Goal: Task Accomplishment & Management: Manage account settings

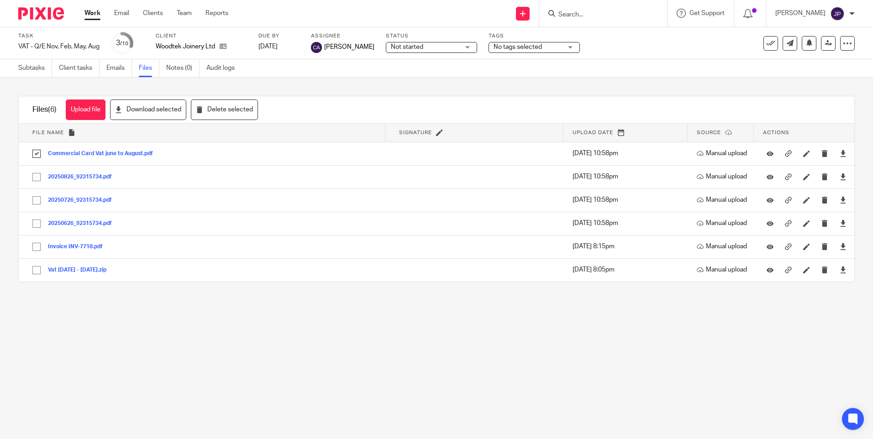
click at [609, 14] on input "Search" at bounding box center [599, 15] width 82 height 8
type input "galeford"
click at [655, 37] on link at bounding box center [643, 39] width 175 height 21
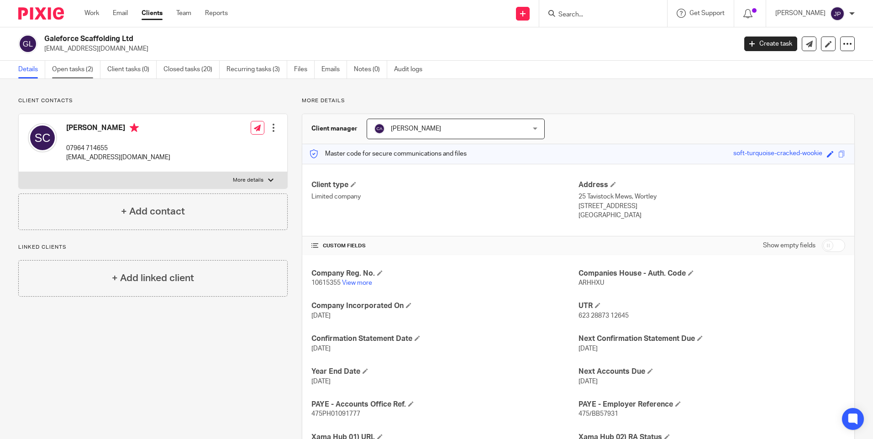
click at [66, 68] on link "Open tasks (2)" at bounding box center [76, 70] width 48 height 18
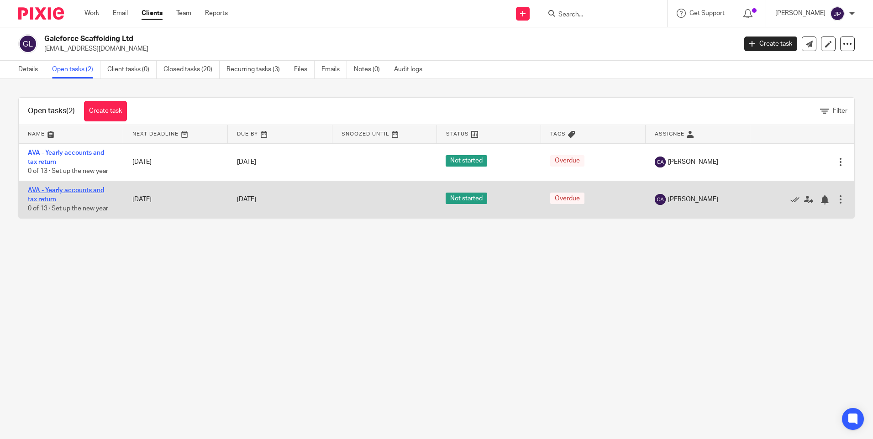
click at [86, 189] on link "AVA - Yearly accounts and tax return" at bounding box center [66, 195] width 76 height 16
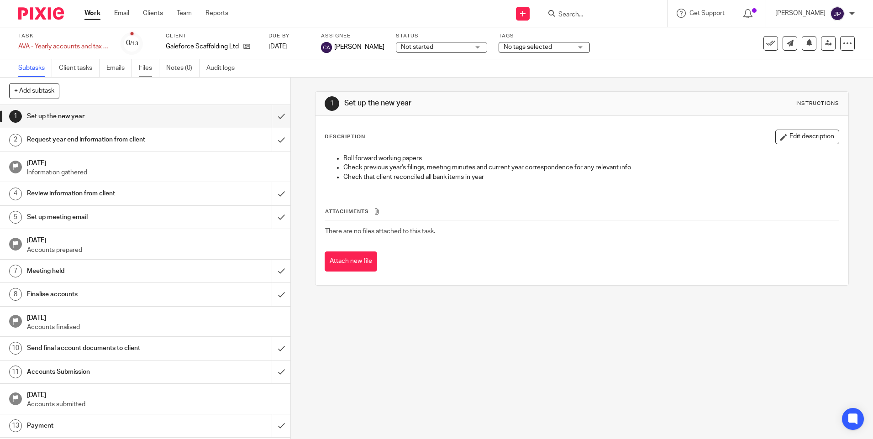
click at [141, 68] on link "Files" at bounding box center [149, 68] width 21 height 18
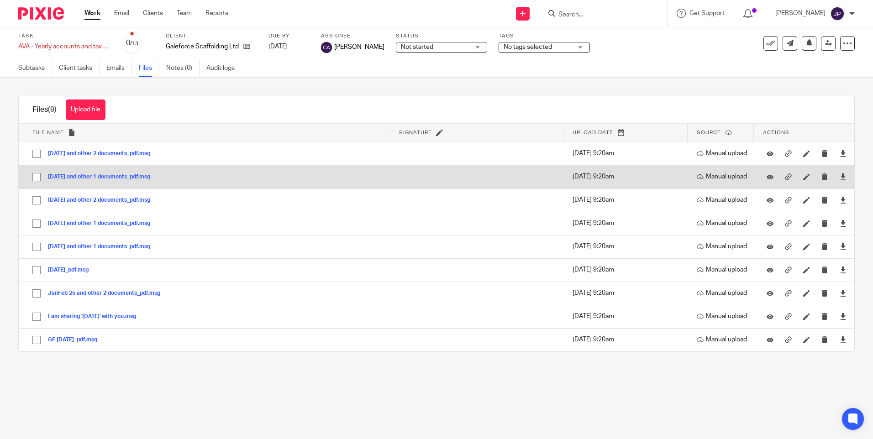
drag, startPoint x: 33, startPoint y: 151, endPoint x: 24, endPoint y: 173, distance: 24.2
click at [33, 154] on input "checkbox" at bounding box center [36, 153] width 17 height 17
checkbox input "true"
click at [34, 174] on input "checkbox" at bounding box center [36, 176] width 17 height 17
checkbox input "true"
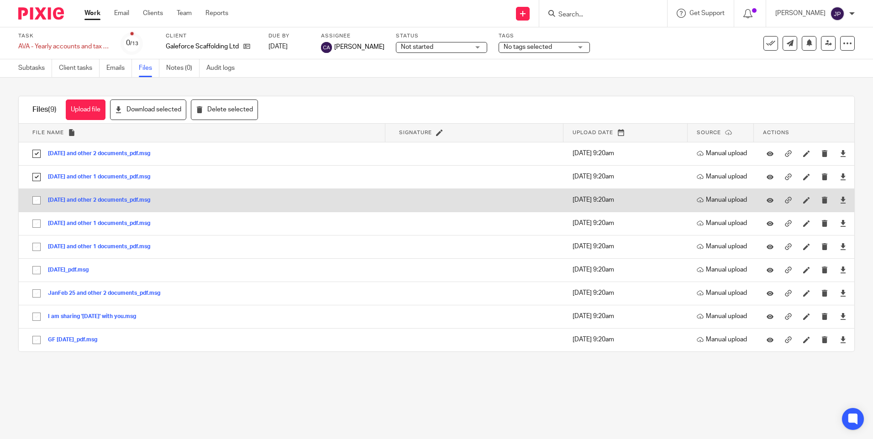
click at [36, 196] on input "checkbox" at bounding box center [36, 200] width 17 height 17
checkbox input "true"
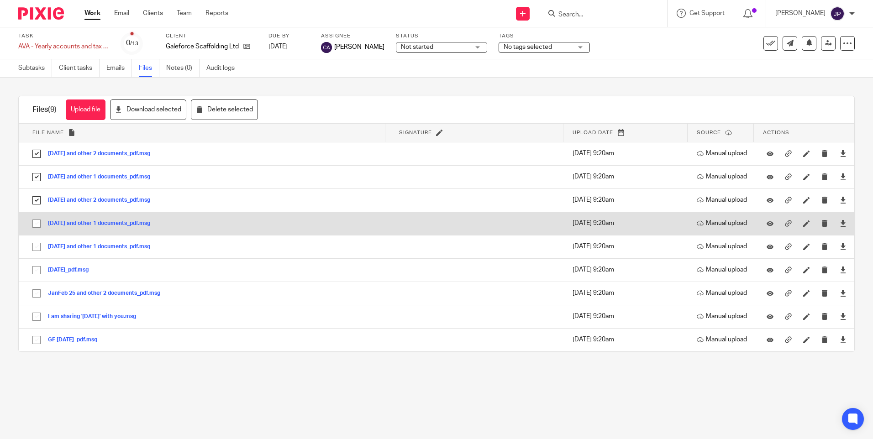
click at [38, 225] on input "checkbox" at bounding box center [36, 223] width 17 height 17
checkbox input "true"
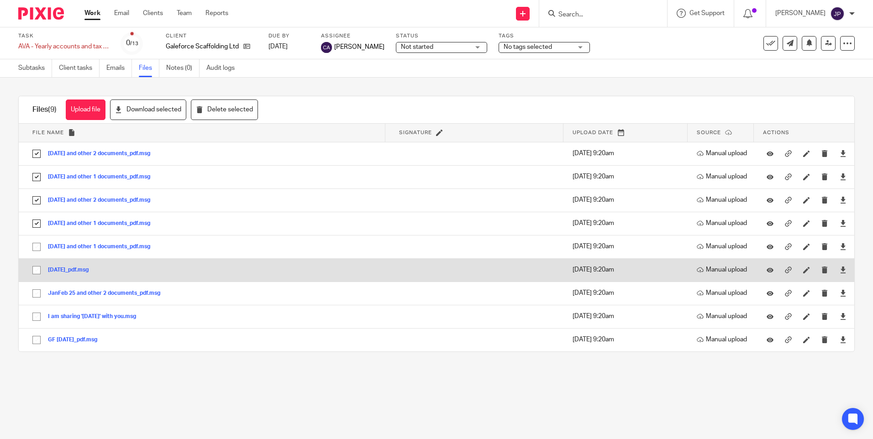
drag, startPoint x: 38, startPoint y: 249, endPoint x: 41, endPoint y: 276, distance: 27.1
click at [38, 249] on input "checkbox" at bounding box center [36, 246] width 17 height 17
checkbox input "true"
click at [40, 272] on input "checkbox" at bounding box center [36, 270] width 17 height 17
checkbox input "true"
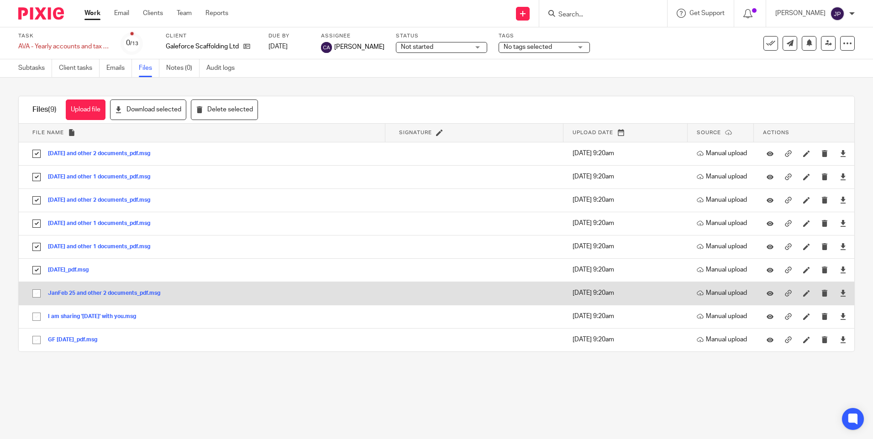
click at [37, 295] on input "checkbox" at bounding box center [36, 293] width 17 height 17
checkbox input "true"
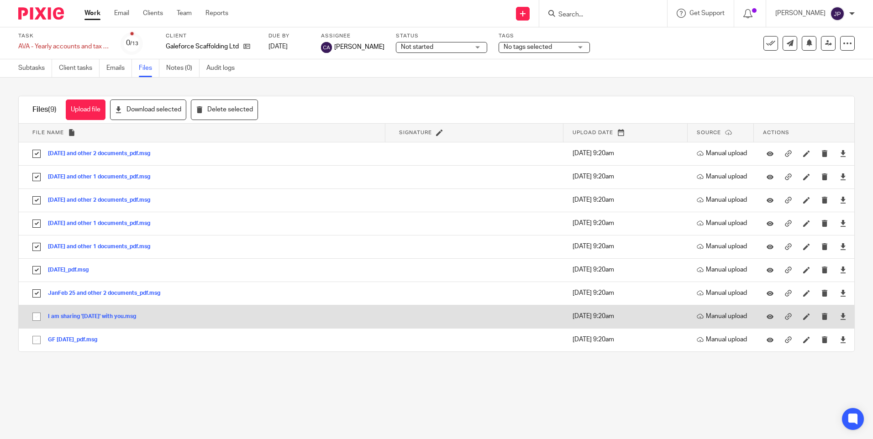
click at [35, 311] on input "checkbox" at bounding box center [36, 316] width 17 height 17
checkbox input "true"
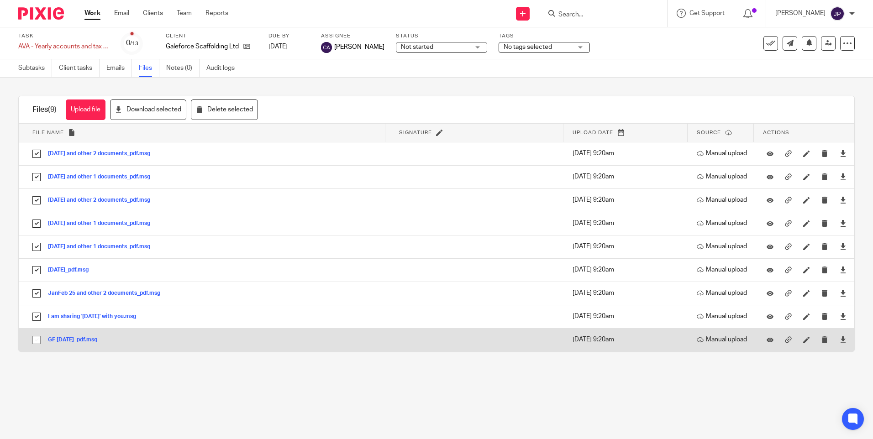
click at [32, 339] on input "checkbox" at bounding box center [36, 339] width 17 height 17
checkbox input "true"
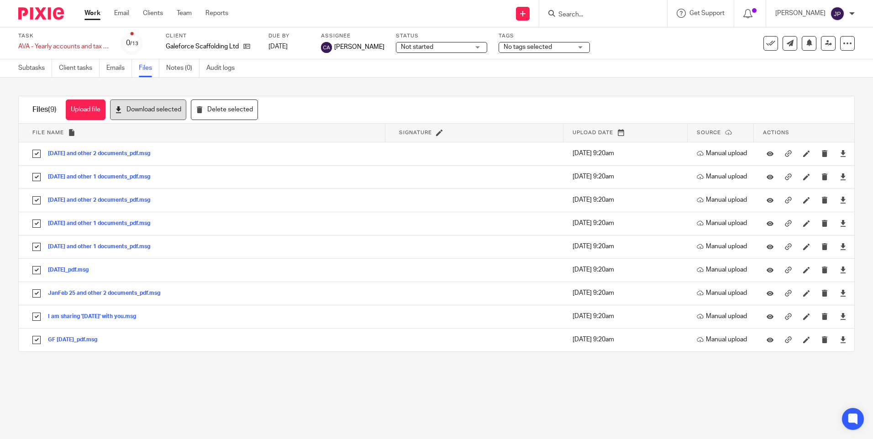
click at [172, 105] on button "Download selected" at bounding box center [148, 110] width 76 height 21
